Goal: Use online tool/utility: Utilize a website feature to perform a specific function

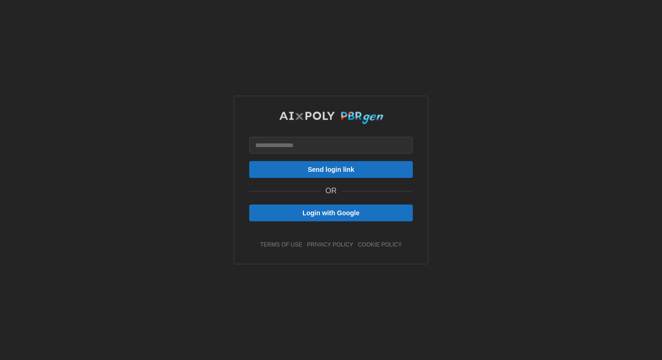
click at [365, 214] on span "Login with Google" at bounding box center [331, 213] width 146 height 16
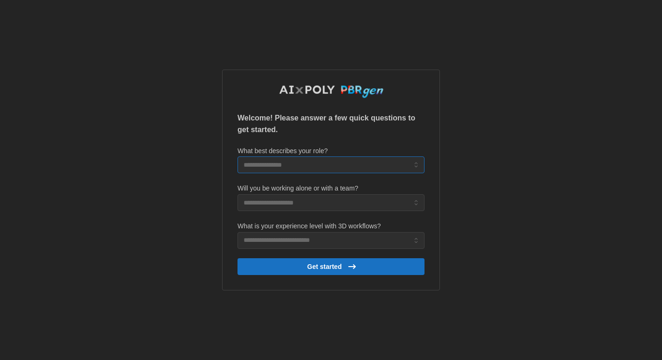
click at [345, 164] on input "What best describes your role?" at bounding box center [330, 165] width 187 height 17
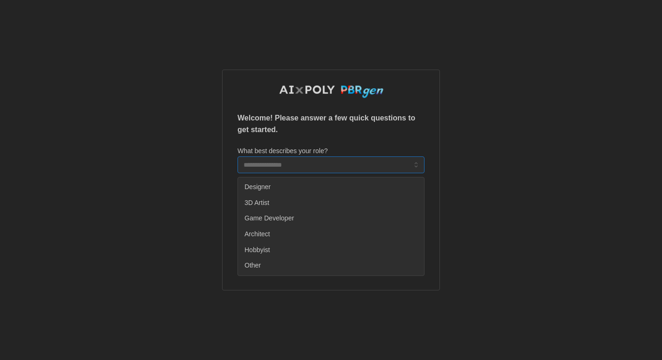
click at [330, 185] on div "Designer" at bounding box center [331, 187] width 182 height 16
type input "********"
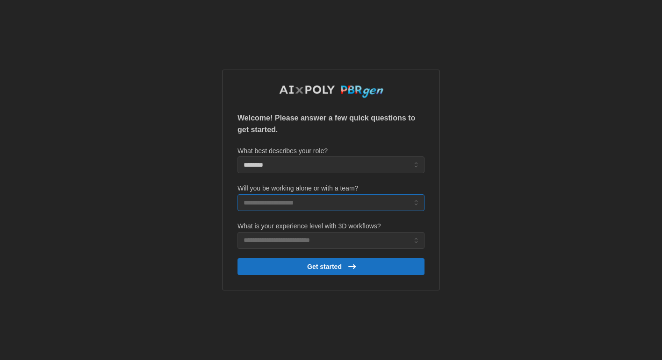
click at [322, 205] on input "Will you be working alone or with a team?" at bounding box center [330, 202] width 187 height 17
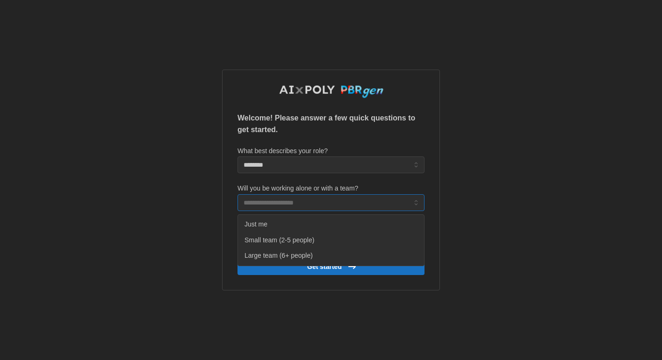
click at [328, 226] on div "Just me" at bounding box center [331, 225] width 182 height 16
type input "*******"
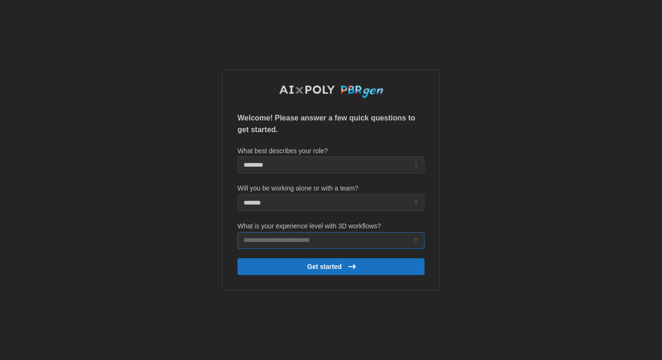
click at [323, 238] on input "What is your experience level with 3D workflows?" at bounding box center [330, 240] width 187 height 17
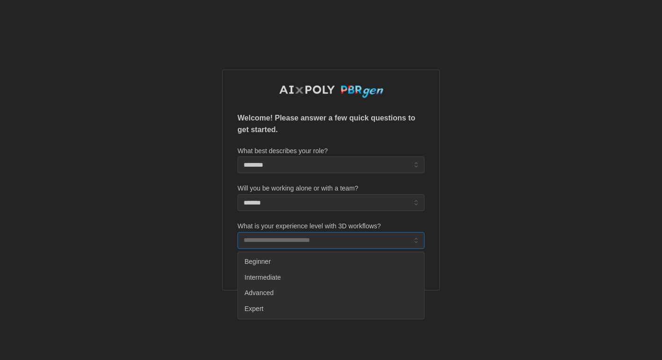
click at [308, 290] on div "Advanced" at bounding box center [331, 294] width 182 height 16
type input "********"
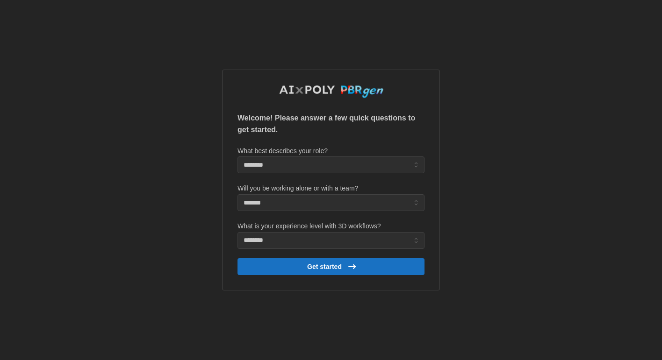
click at [332, 272] on span "Get started" at bounding box center [324, 267] width 35 height 16
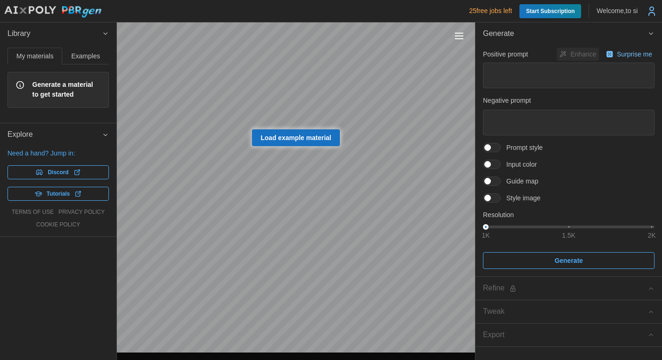
click at [317, 136] on span "Load example material" at bounding box center [296, 138] width 71 height 16
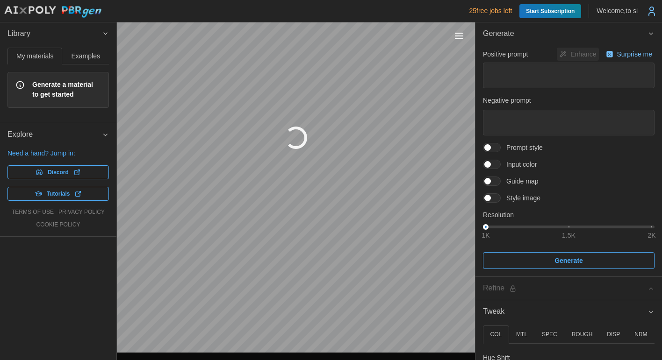
type textarea "*"
type textarea "**********"
type textarea "********"
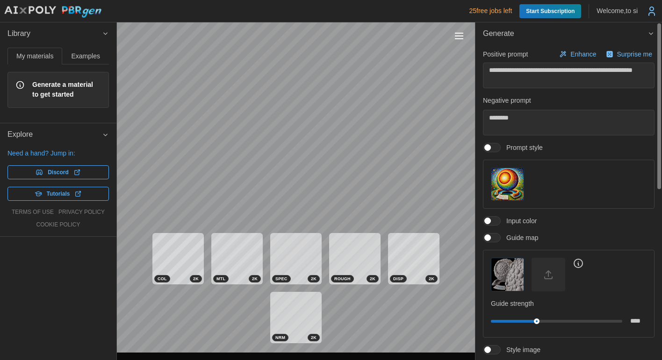
click at [652, 38] on button "Generate" at bounding box center [568, 33] width 186 height 23
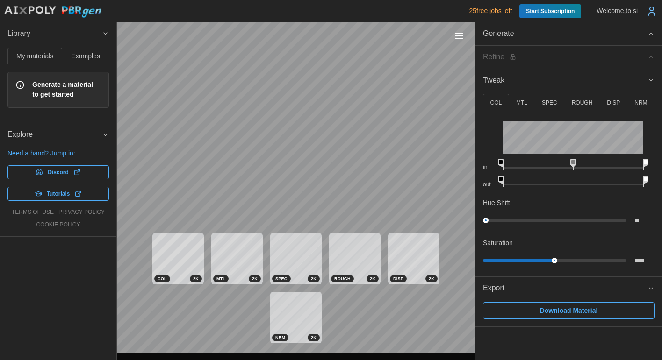
click at [652, 38] on button "Generate" at bounding box center [568, 33] width 186 height 23
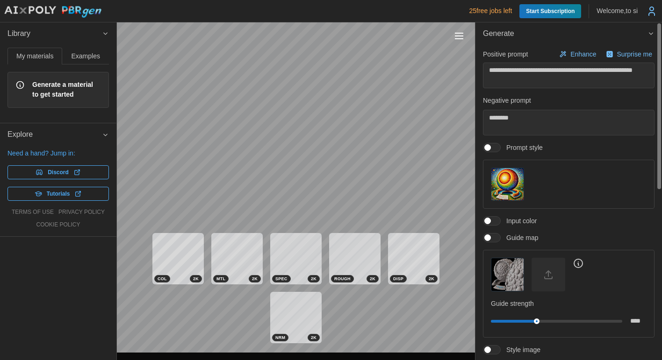
click at [648, 33] on icon "button" at bounding box center [650, 33] width 7 height 7
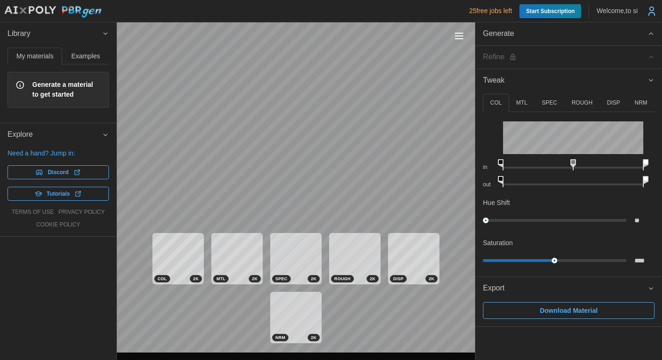
click at [648, 33] on icon "button" at bounding box center [650, 33] width 7 height 7
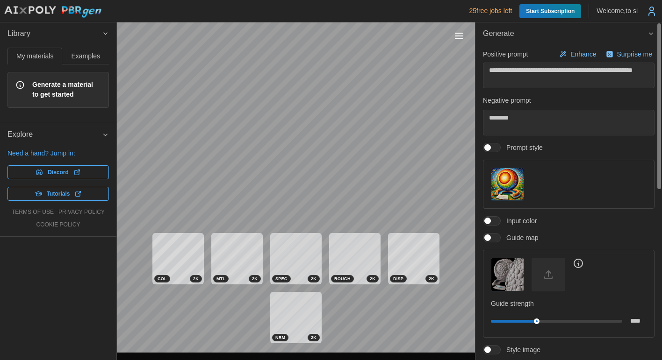
click at [648, 34] on icon "button" at bounding box center [650, 33] width 7 height 7
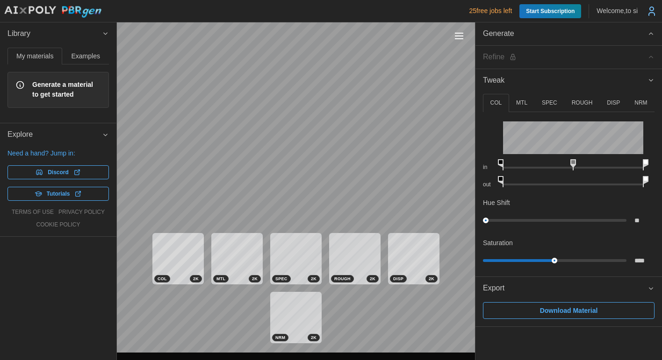
click at [564, 35] on span "Generate" at bounding box center [565, 33] width 165 height 23
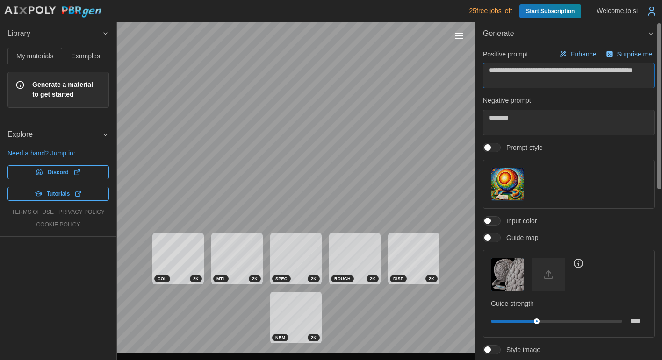
click at [536, 82] on textarea "**********" at bounding box center [569, 76] width 172 height 26
type textarea "*"
click at [544, 126] on textarea "********" at bounding box center [569, 123] width 172 height 26
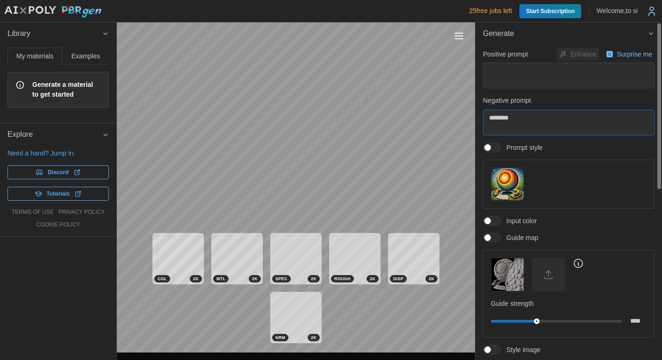
click at [544, 126] on textarea "********" at bounding box center [569, 123] width 172 height 26
click at [491, 150] on span at bounding box center [496, 147] width 11 height 8
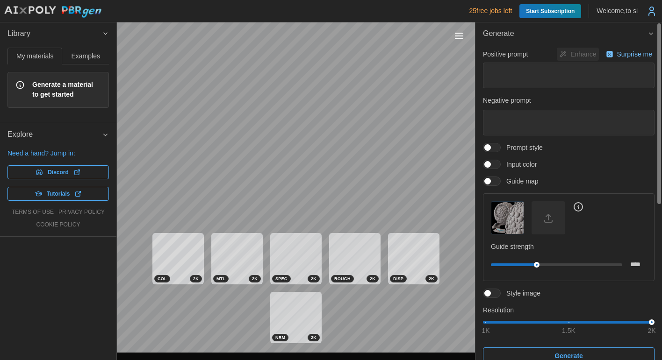
click at [491, 180] on span at bounding box center [487, 181] width 7 height 7
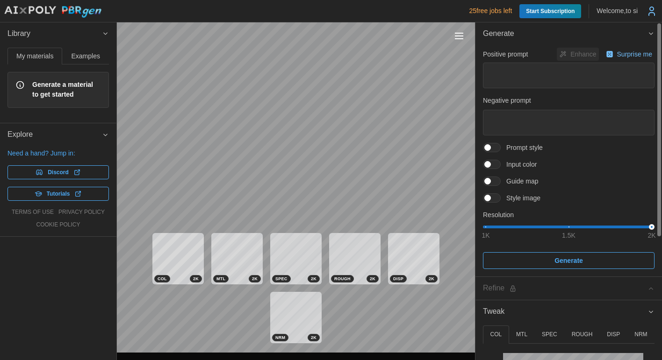
click at [496, 194] on span at bounding box center [496, 198] width 11 height 8
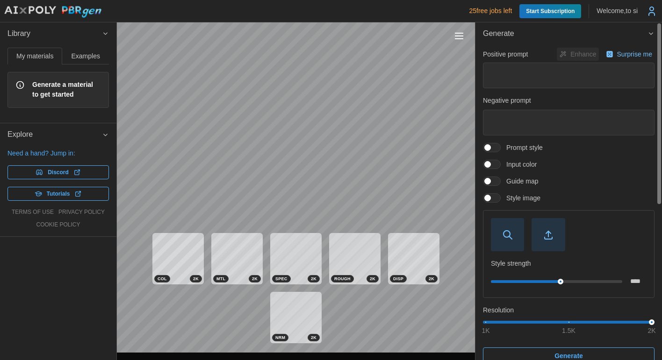
click at [511, 236] on icon "button" at bounding box center [507, 234] width 11 height 11
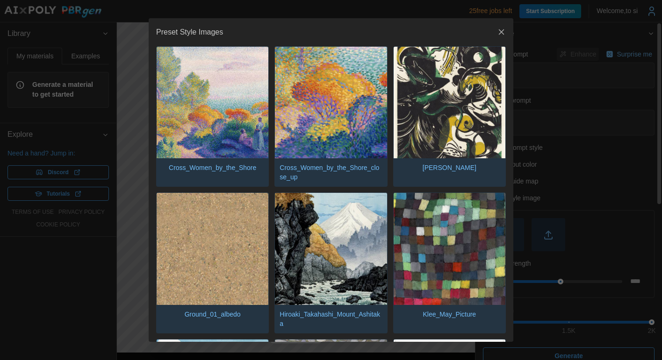
click at [586, 175] on div at bounding box center [331, 180] width 662 height 360
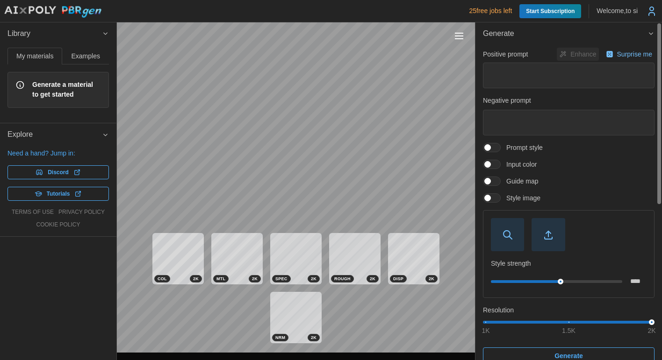
click at [491, 199] on span at bounding box center [487, 198] width 7 height 7
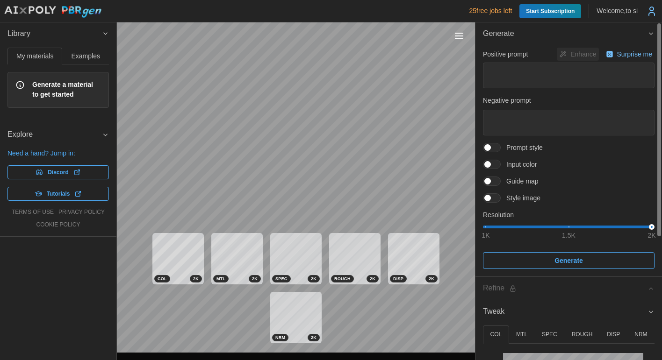
click at [491, 149] on span at bounding box center [496, 147] width 11 height 8
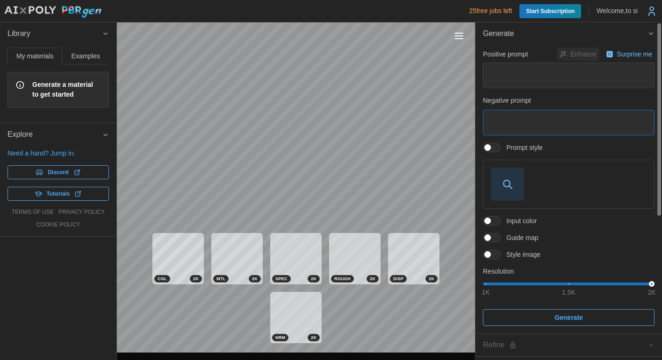
click at [509, 128] on textarea at bounding box center [569, 123] width 172 height 26
click at [515, 185] on span "button" at bounding box center [507, 184] width 32 height 32
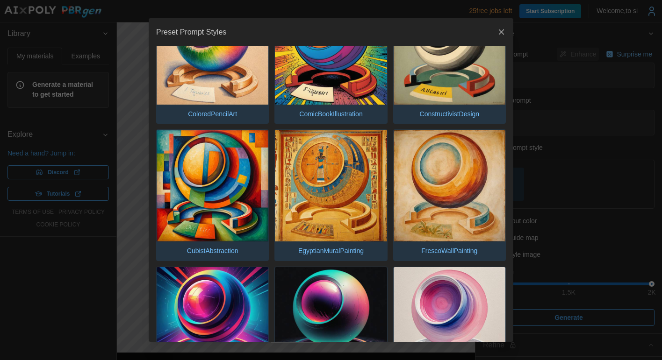
scroll to position [606, 0]
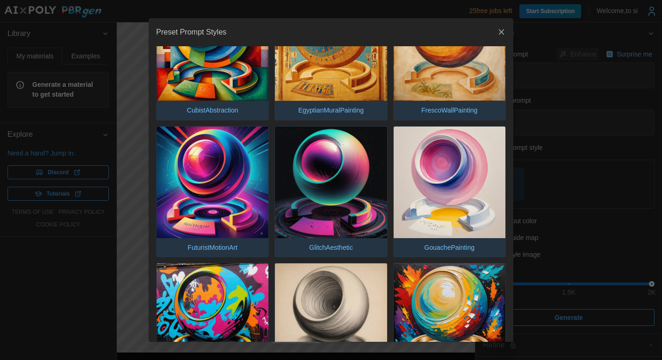
click at [580, 98] on div at bounding box center [331, 180] width 662 height 360
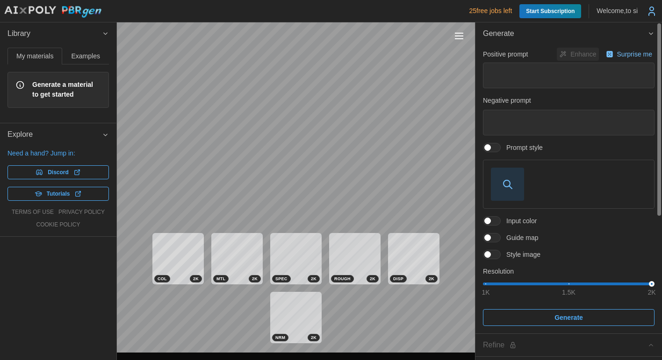
scroll to position [0, 0]
click at [541, 72] on textarea at bounding box center [569, 76] width 172 height 26
click at [97, 57] on span "Examples" at bounding box center [86, 56] width 29 height 7
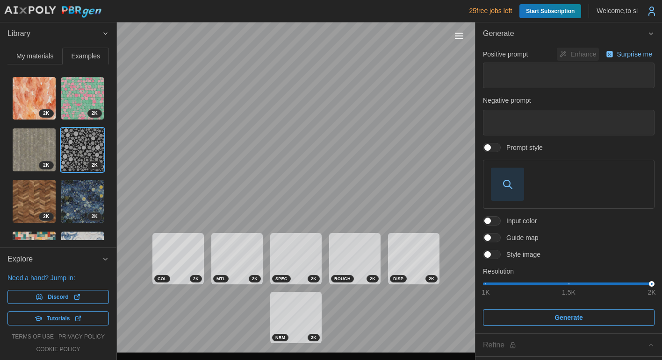
click at [41, 56] on span "My materials" at bounding box center [34, 56] width 37 height 7
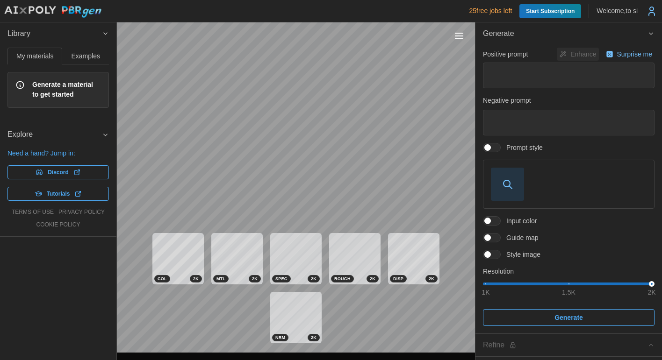
click at [70, 139] on span "Explore" at bounding box center [54, 134] width 94 height 23
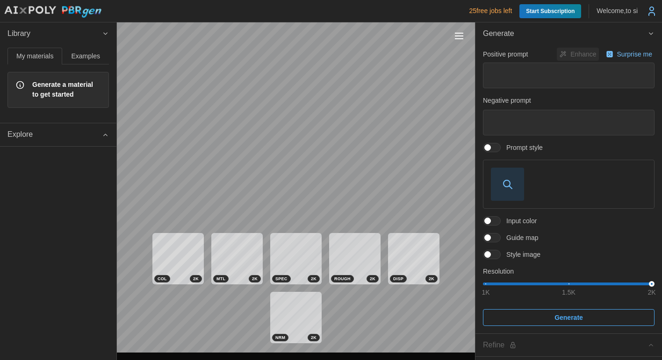
click at [70, 139] on span "Explore" at bounding box center [54, 134] width 94 height 23
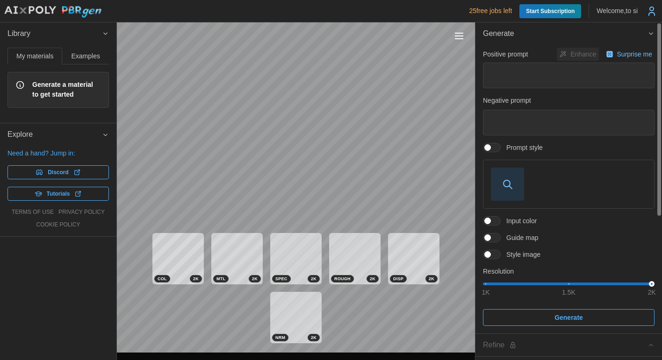
click at [492, 7] on p "25 free jobs left" at bounding box center [490, 10] width 43 height 9
click at [537, 19] on header "25 free jobs left Start Subscription Welcome, to si" at bounding box center [331, 11] width 662 height 22
click at [633, 13] on p "Welcome, to si" at bounding box center [616, 10] width 41 height 9
click at [647, 14] on icon at bounding box center [651, 11] width 11 height 11
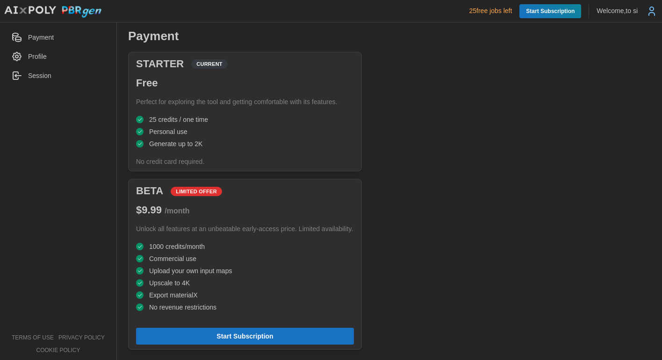
click at [42, 58] on span "Profile" at bounding box center [37, 56] width 19 height 7
click at [608, 10] on p "Welcome, to si" at bounding box center [616, 10] width 41 height 9
click at [39, 7] on img at bounding box center [53, 12] width 98 height 13
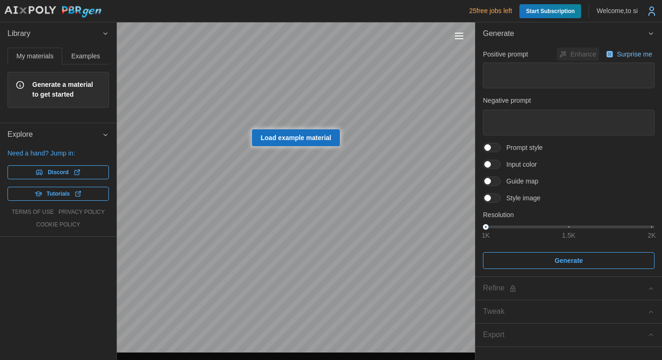
click at [77, 8] on img at bounding box center [53, 12] width 98 height 13
click at [458, 36] on button "Toggle viewport controls" at bounding box center [458, 35] width 13 height 13
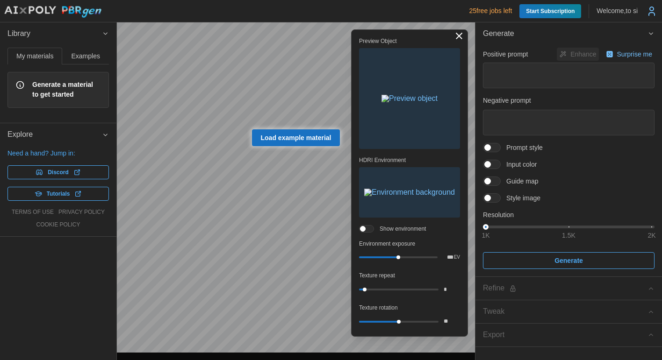
click at [459, 36] on div "Toggle viewport controls" at bounding box center [459, 36] width 8 height 1
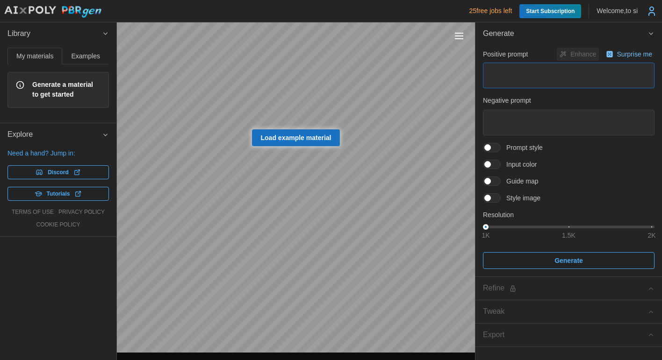
click at [537, 78] on textarea at bounding box center [569, 76] width 172 height 26
click at [640, 53] on p "Surprise me" at bounding box center [635, 54] width 37 height 9
type textarea "*"
type textarea "**********"
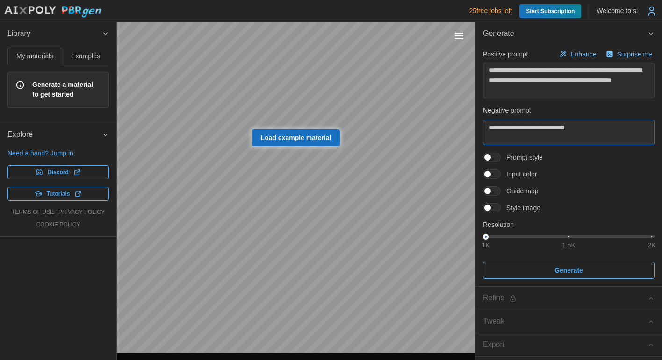
drag, startPoint x: 600, startPoint y: 125, endPoint x: 482, endPoint y: 101, distance: 120.1
click at [482, 101] on div "**********" at bounding box center [568, 166] width 186 height 242
type textarea "*"
click at [491, 176] on span at bounding box center [496, 174] width 11 height 8
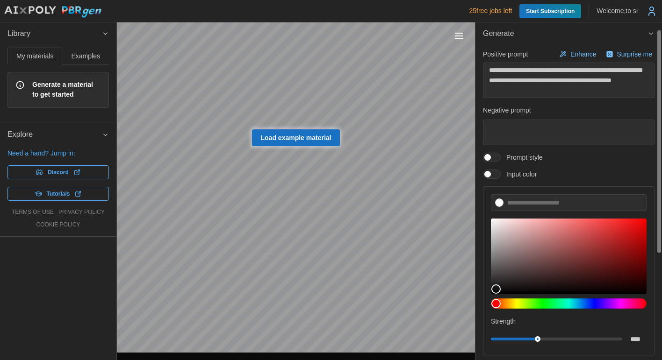
scroll to position [97, 0]
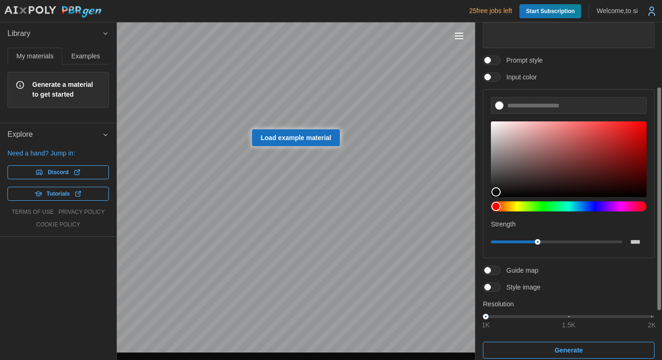
click at [491, 76] on span at bounding box center [487, 77] width 7 height 7
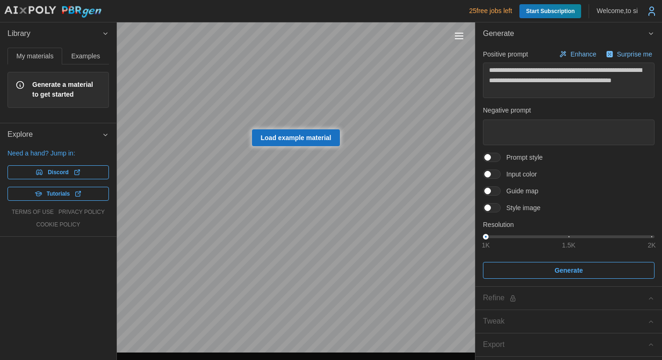
scroll to position [0, 0]
click at [493, 210] on span at bounding box center [496, 208] width 11 height 8
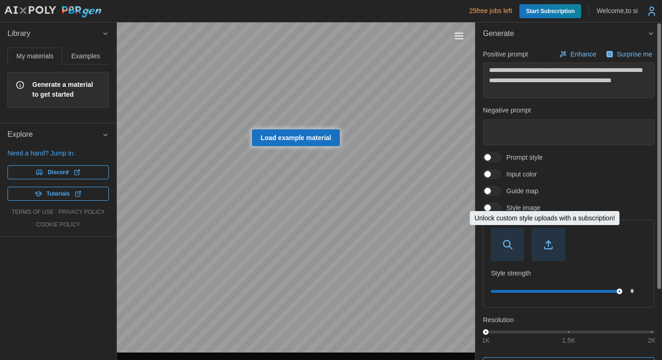
click at [550, 248] on icon "button" at bounding box center [548, 244] width 11 height 11
click at [491, 208] on span at bounding box center [487, 208] width 7 height 7
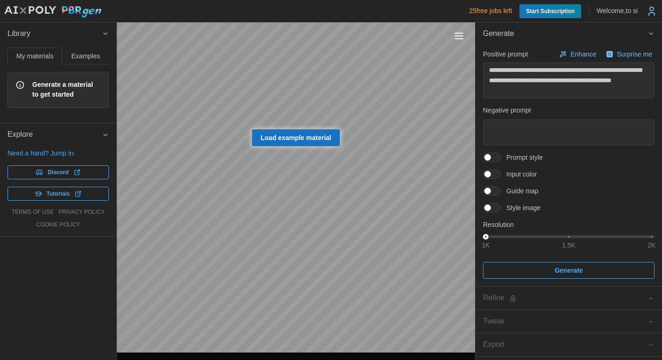
type textarea "*"
